Goal: Task Accomplishment & Management: Use online tool/utility

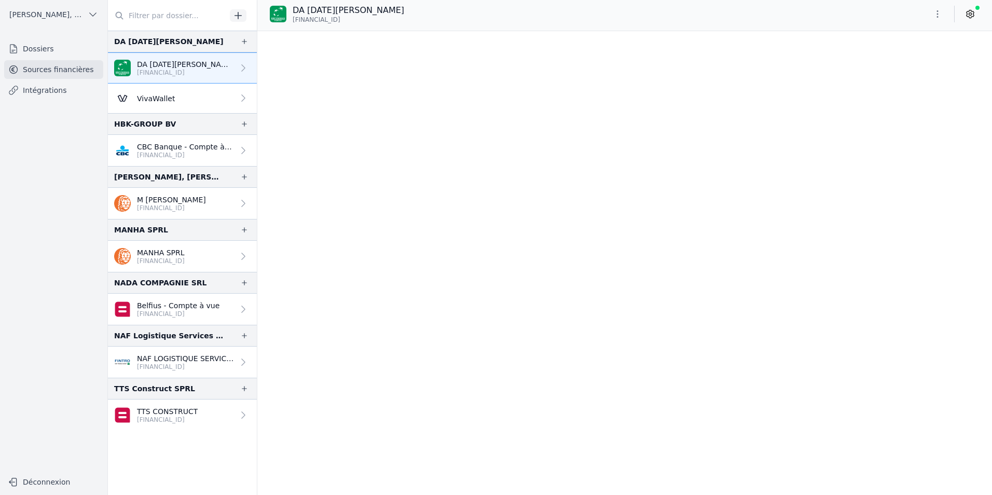
scroll to position [12604, 0]
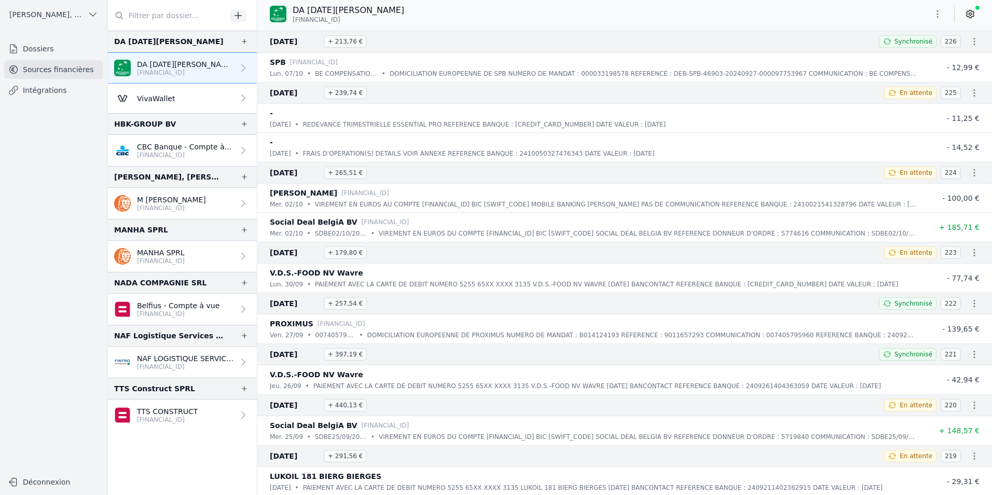
click at [175, 99] on link "VivaWallet" at bounding box center [182, 98] width 149 height 30
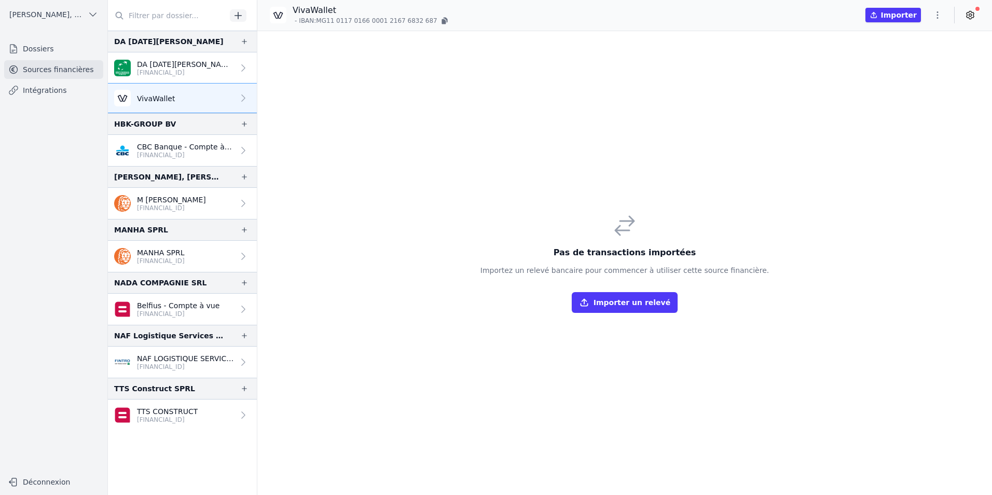
click at [630, 313] on div "Pas de transactions importées Importez un relevé bancaire pour commencer à util…" at bounding box center [624, 263] width 305 height 116
click at [629, 296] on button "Importer un relevé" at bounding box center [625, 302] width 106 height 21
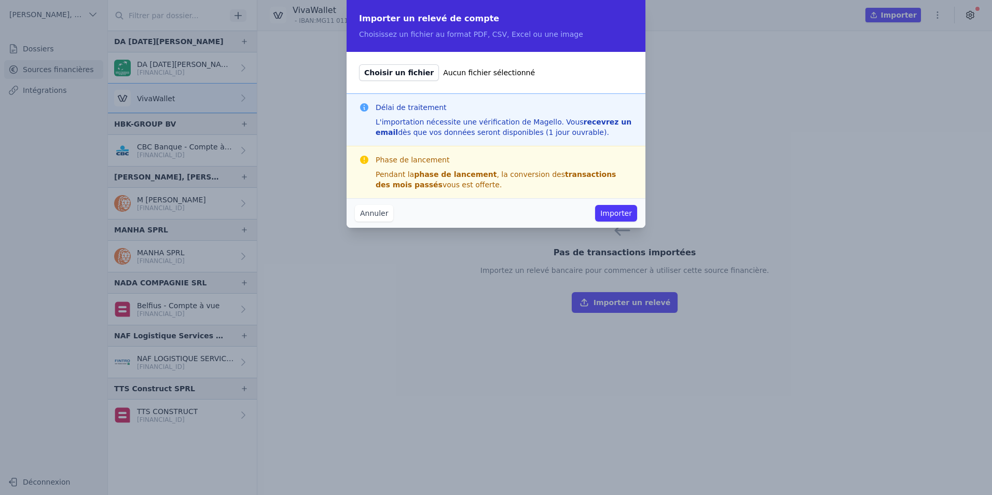
click at [395, 79] on span "Choisir un fichier" at bounding box center [399, 72] width 80 height 17
click at [359, 64] on input "Choisir un fichier Aucun fichier sélectionné" at bounding box center [358, 64] width 1 height 1
type input "C:\fakepath\viva [DATE].pdf"
click at [611, 214] on button "Importer" at bounding box center [616, 213] width 42 height 17
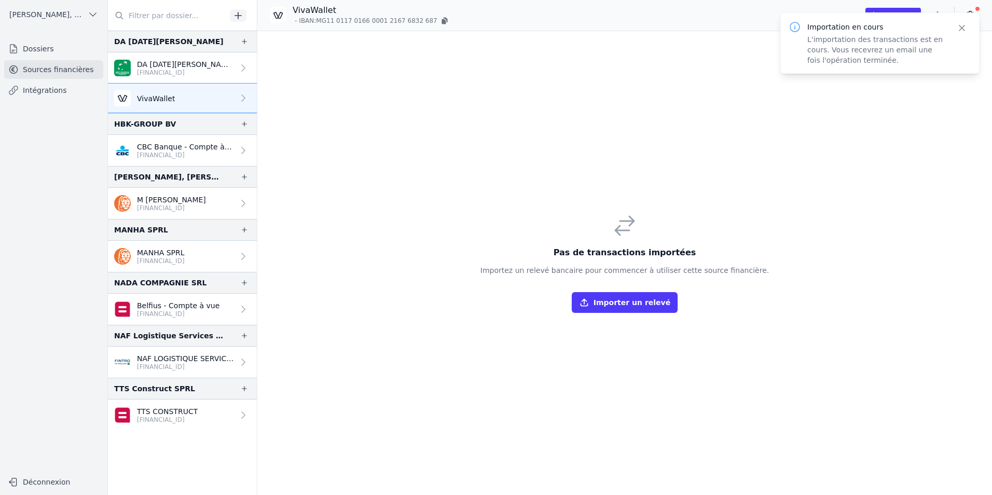
click at [616, 298] on button "Importer un relevé" at bounding box center [625, 302] width 106 height 21
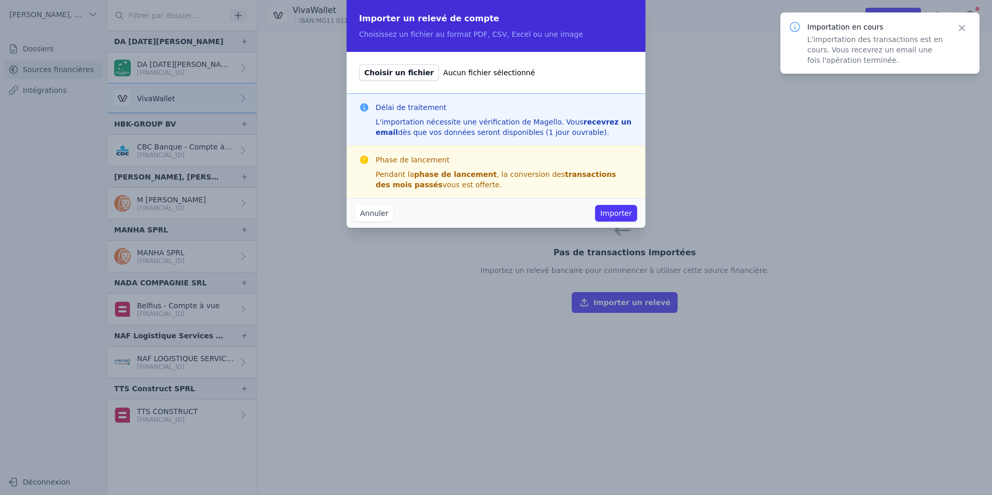
click at [396, 73] on span "Choisir un fichier" at bounding box center [399, 72] width 80 height 17
click at [359, 64] on input "Choisir un fichier Aucun fichier sélectionné" at bounding box center [358, 64] width 1 height 1
type input "C:\fakepath\viva [DATE].pdf"
click at [610, 214] on button "Importer" at bounding box center [616, 213] width 42 height 17
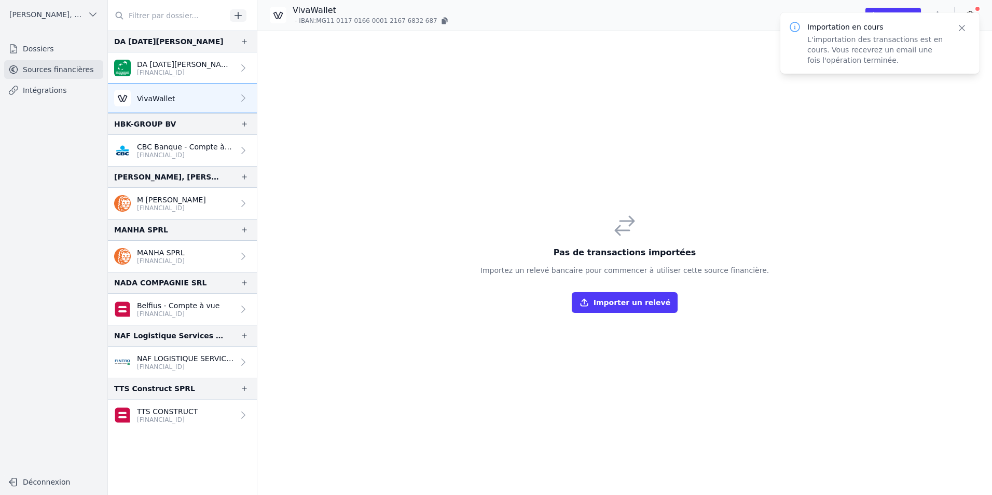
click at [654, 299] on button "Importer un relevé" at bounding box center [625, 302] width 106 height 21
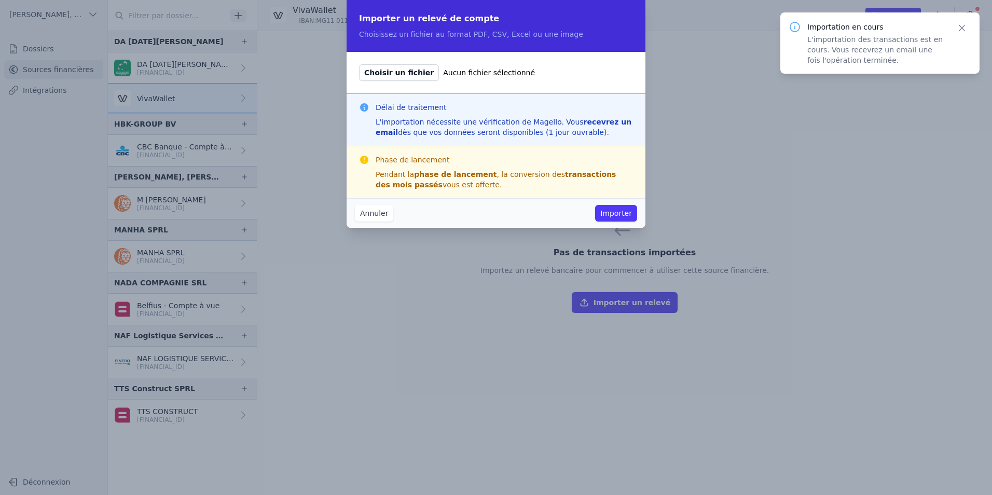
click at [394, 71] on span "Choisir un fichier" at bounding box center [399, 72] width 80 height 17
click at [359, 64] on input "Choisir un fichier Aucun fichier sélectionné" at bounding box center [358, 64] width 1 height 1
type input "C:\fakepath\viva [DATE].pdf"
click at [617, 216] on button "Importer" at bounding box center [616, 213] width 42 height 17
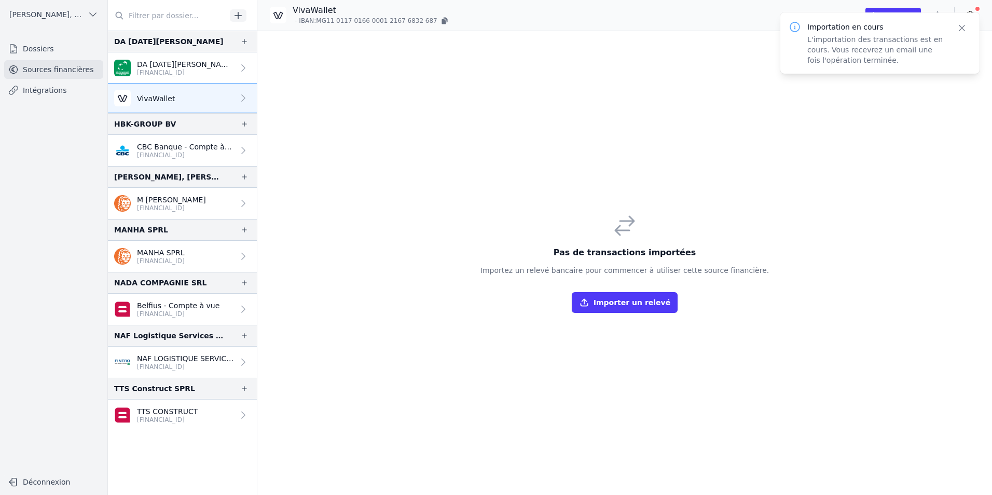
click at [650, 303] on button "Importer un relevé" at bounding box center [625, 302] width 106 height 21
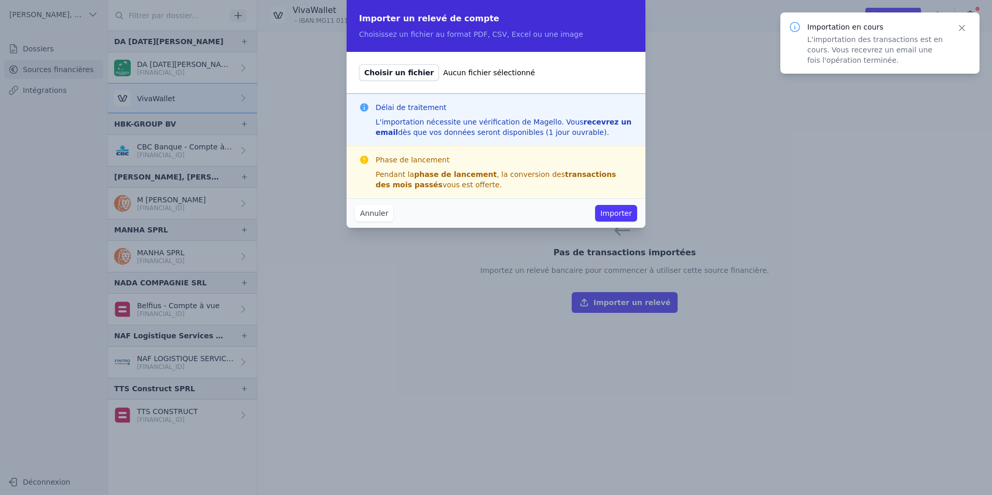
click at [395, 77] on span "Choisir un fichier" at bounding box center [399, 72] width 80 height 17
click at [359, 64] on input "Choisir un fichier Aucun fichier sélectionné" at bounding box center [358, 64] width 1 height 1
type input "C:\fakepath\viva [DATE].pdf"
click at [619, 214] on button "Importer" at bounding box center [616, 213] width 42 height 17
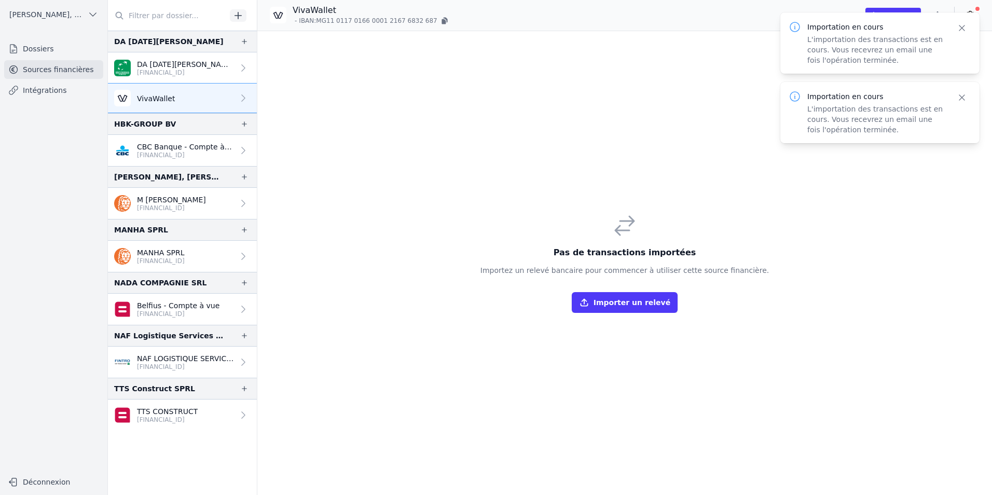
click at [631, 301] on button "Importer un relevé" at bounding box center [625, 302] width 106 height 21
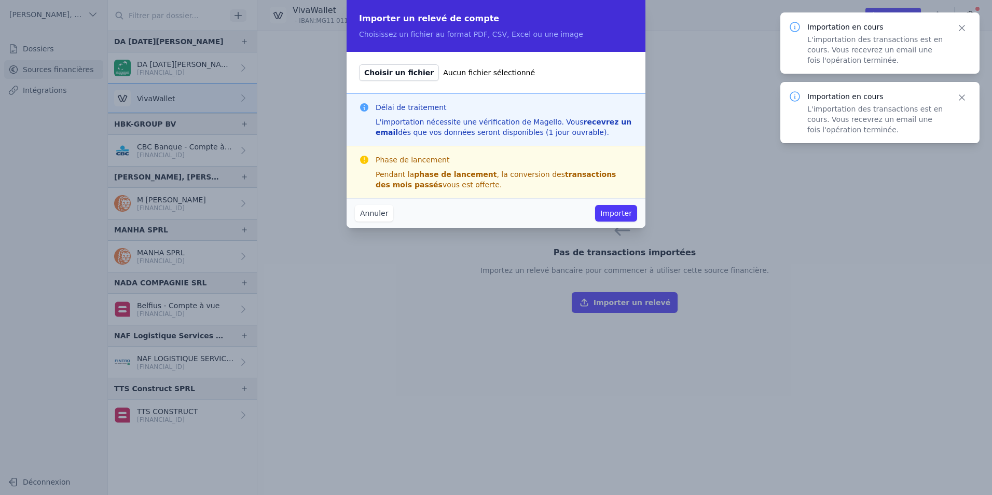
click at [393, 76] on span "Choisir un fichier" at bounding box center [399, 72] width 80 height 17
click at [359, 64] on input "Choisir un fichier Aucun fichier sélectionné" at bounding box center [358, 64] width 1 height 1
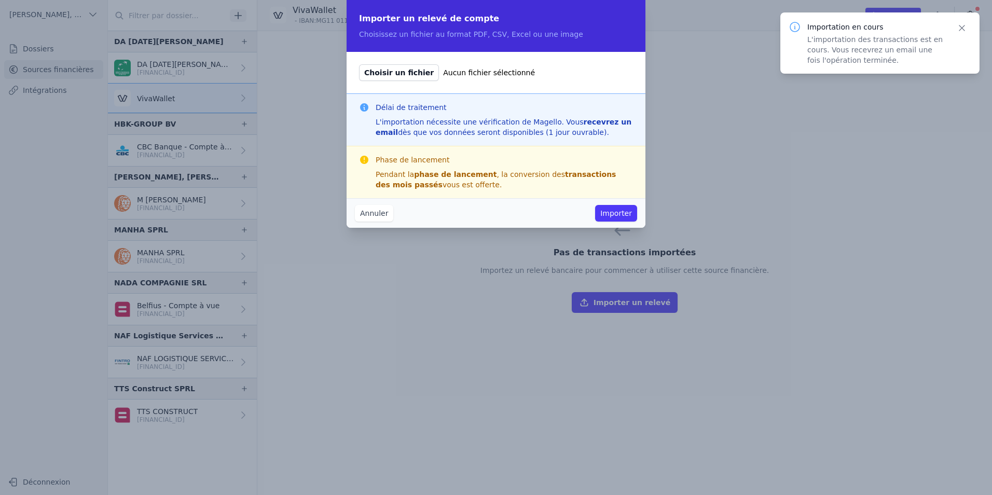
type input "C:\fakepath\viva [DATE].pdf"
click at [616, 213] on button "Importer" at bounding box center [616, 213] width 42 height 17
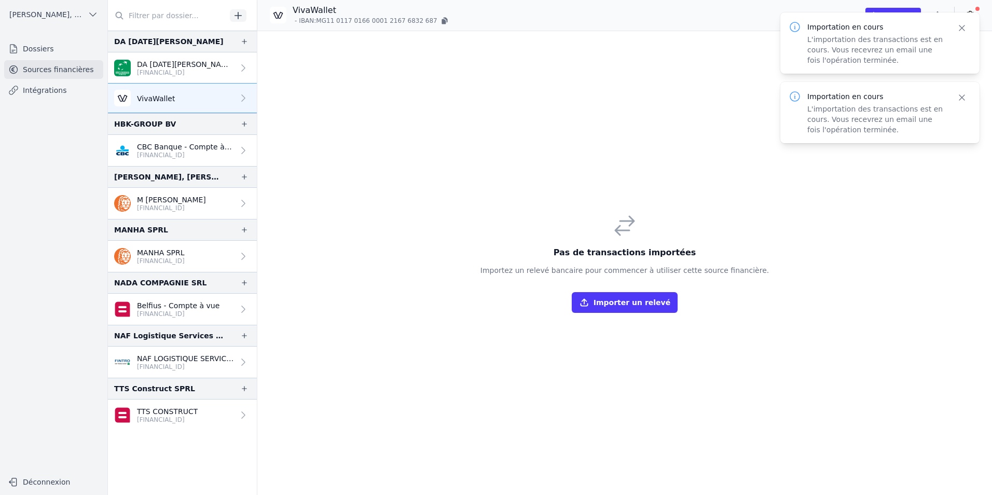
click at [622, 308] on button "Importer un relevé" at bounding box center [625, 302] width 106 height 21
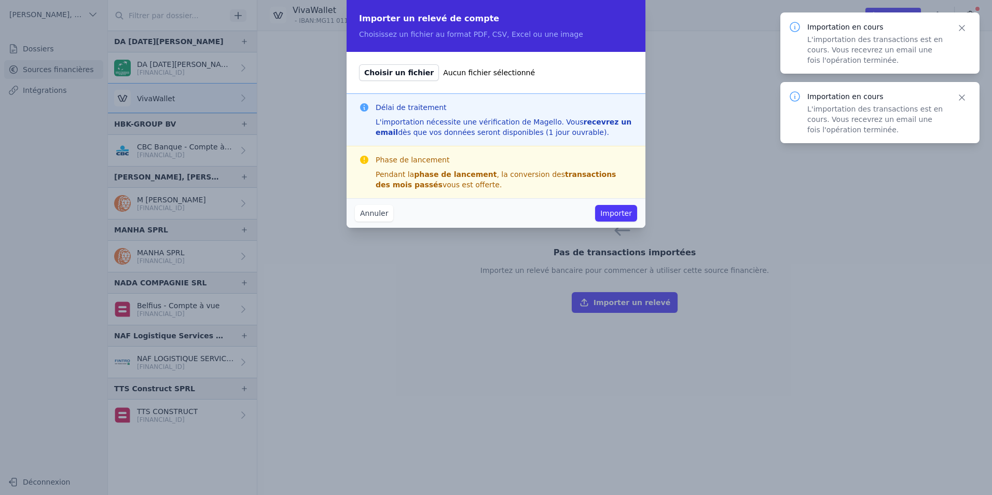
click at [378, 77] on span "Choisir un fichier" at bounding box center [399, 72] width 80 height 17
click at [359, 64] on input "Choisir un fichier Aucun fichier sélectionné" at bounding box center [358, 64] width 1 height 1
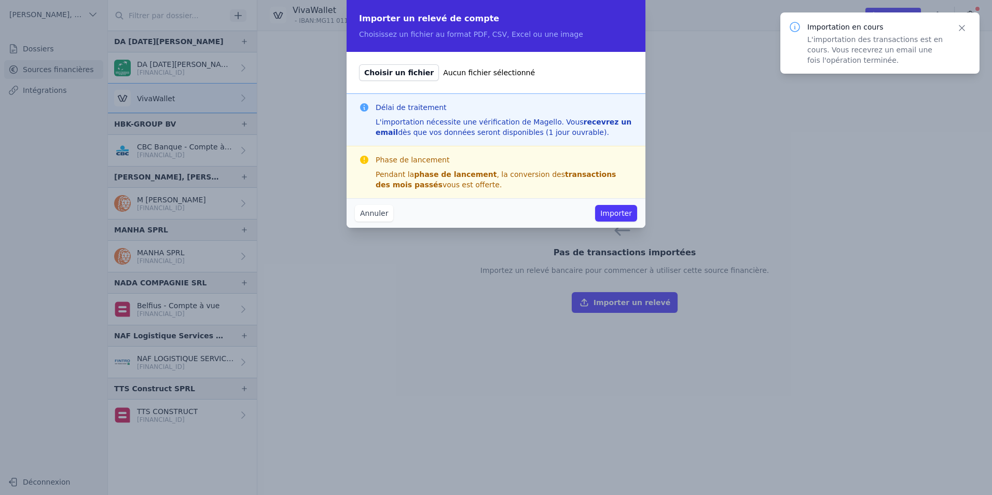
type input "C:\fakepath\viva [DATE].pdf"
click at [619, 217] on button "Importer" at bounding box center [616, 213] width 42 height 17
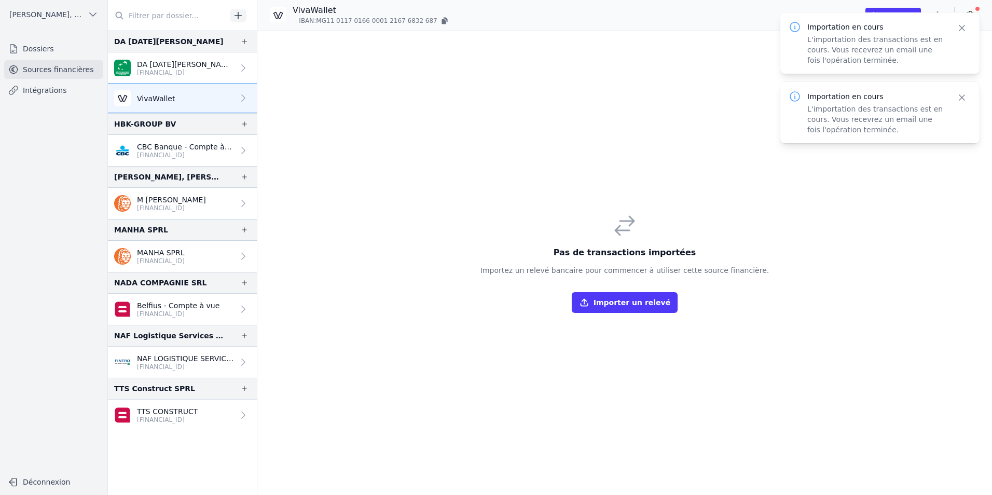
click at [649, 302] on button "Importer un relevé" at bounding box center [625, 302] width 106 height 21
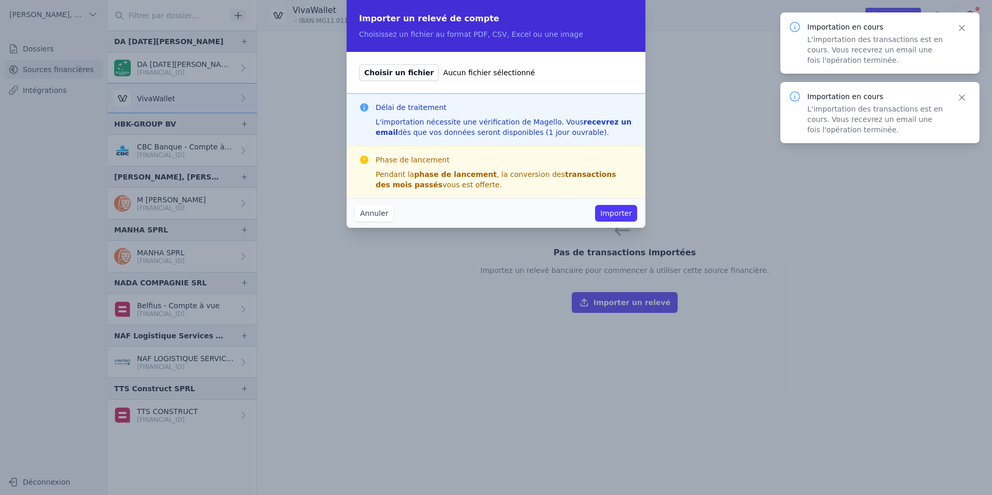
click at [389, 70] on span "Choisir un fichier" at bounding box center [399, 72] width 80 height 17
click at [359, 64] on input "Choisir un fichier Aucun fichier sélectionné" at bounding box center [358, 64] width 1 height 1
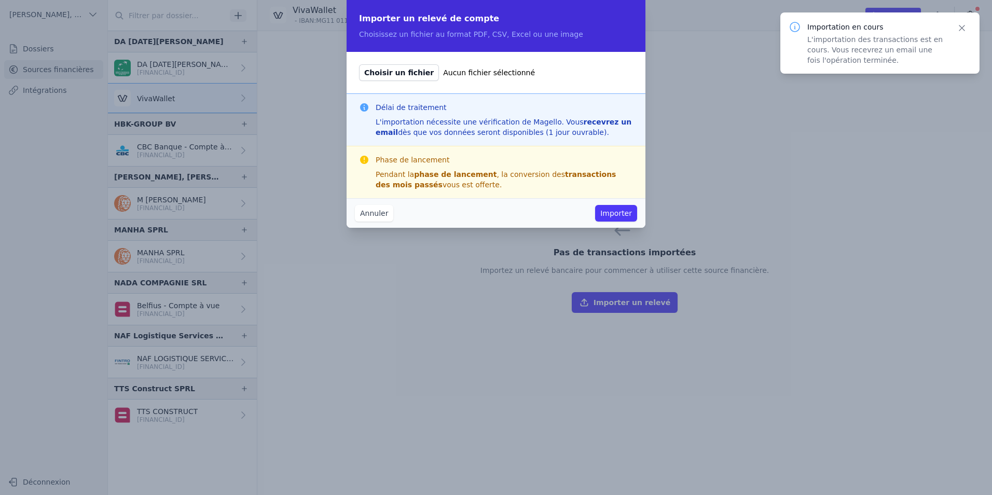
type input "C:\fakepath\viva [DATE].pdf"
click at [611, 217] on button "Importer" at bounding box center [616, 213] width 42 height 17
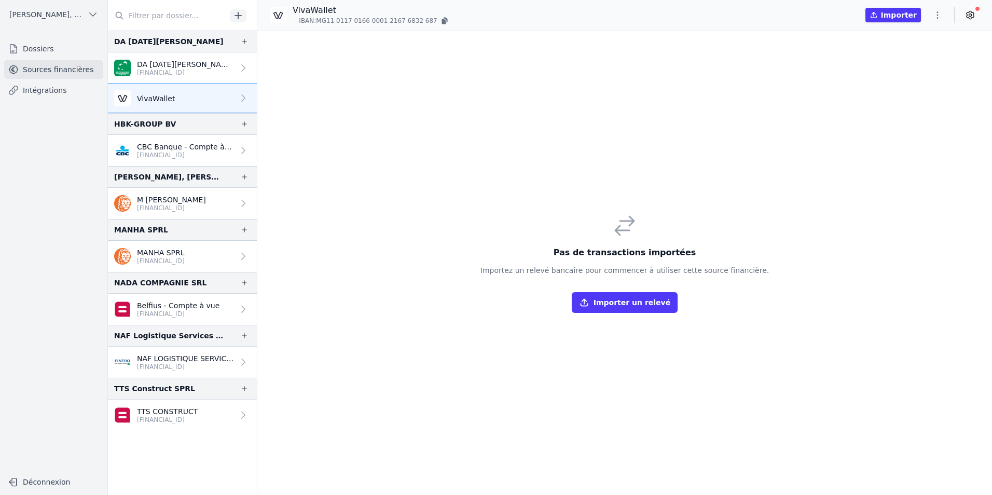
click at [204, 66] on link "DA [DATE][PERSON_NAME] [FINANCIAL_ID]" at bounding box center [182, 67] width 149 height 31
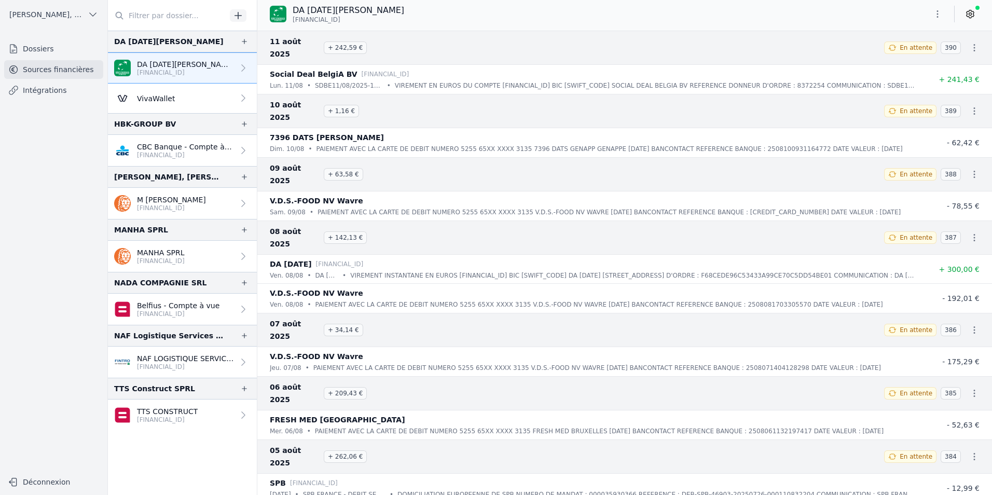
click at [460, 191] on li "V.D.S.-FOOD NV Wavre [DATE] • PAIEMENT AVEC LA CARTE DE DEBIT NUMERO 5255 65XX …" at bounding box center [624, 205] width 734 height 29
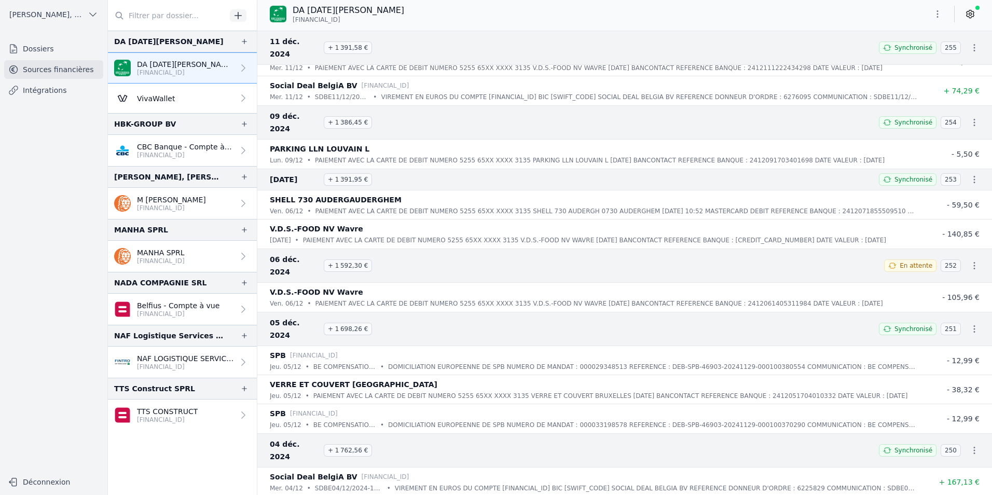
scroll to position [10632, 0]
